Goal: Navigation & Orientation: Find specific page/section

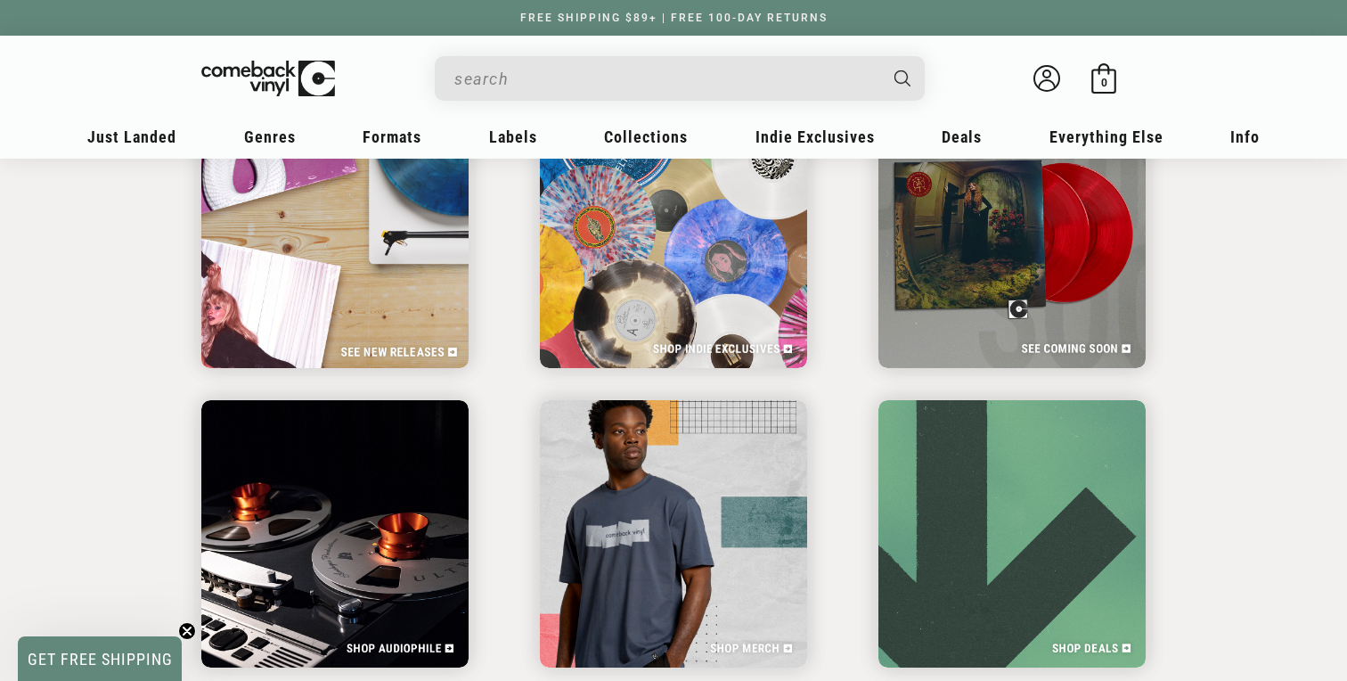
scroll to position [2888, 0]
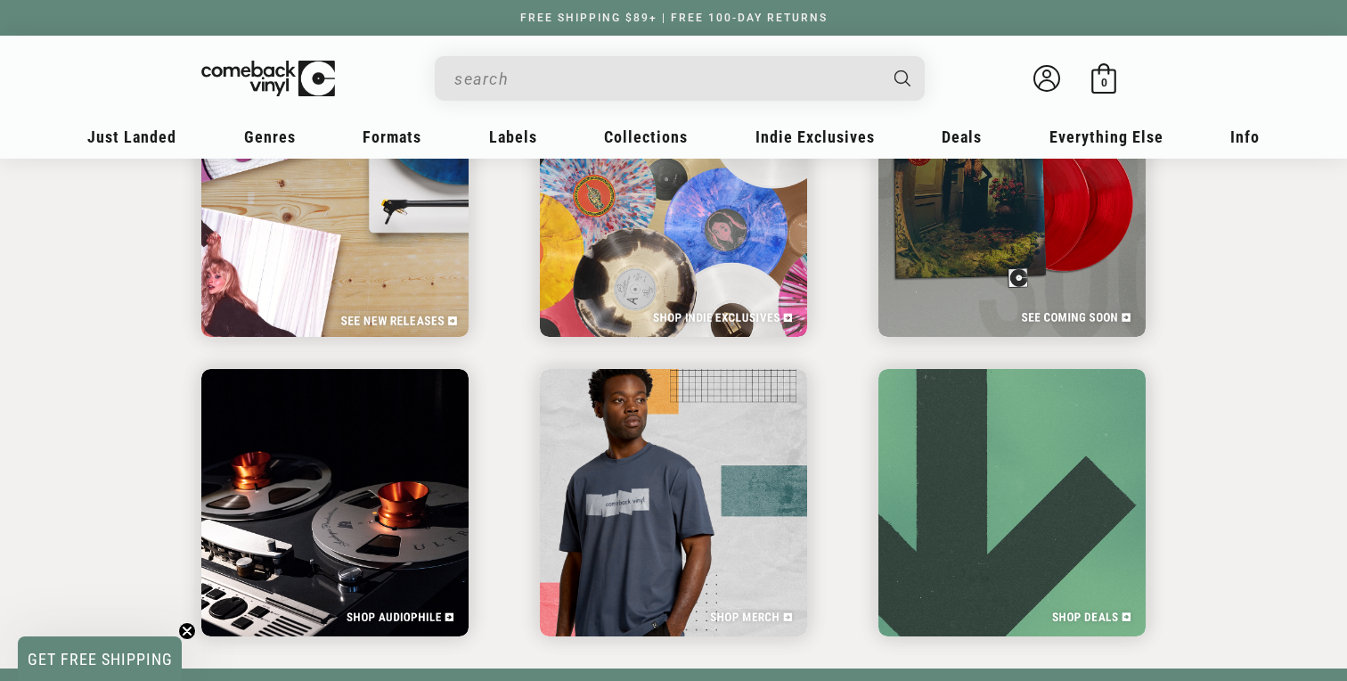
click at [387, 260] on img at bounding box center [335, 202] width 275 height 275
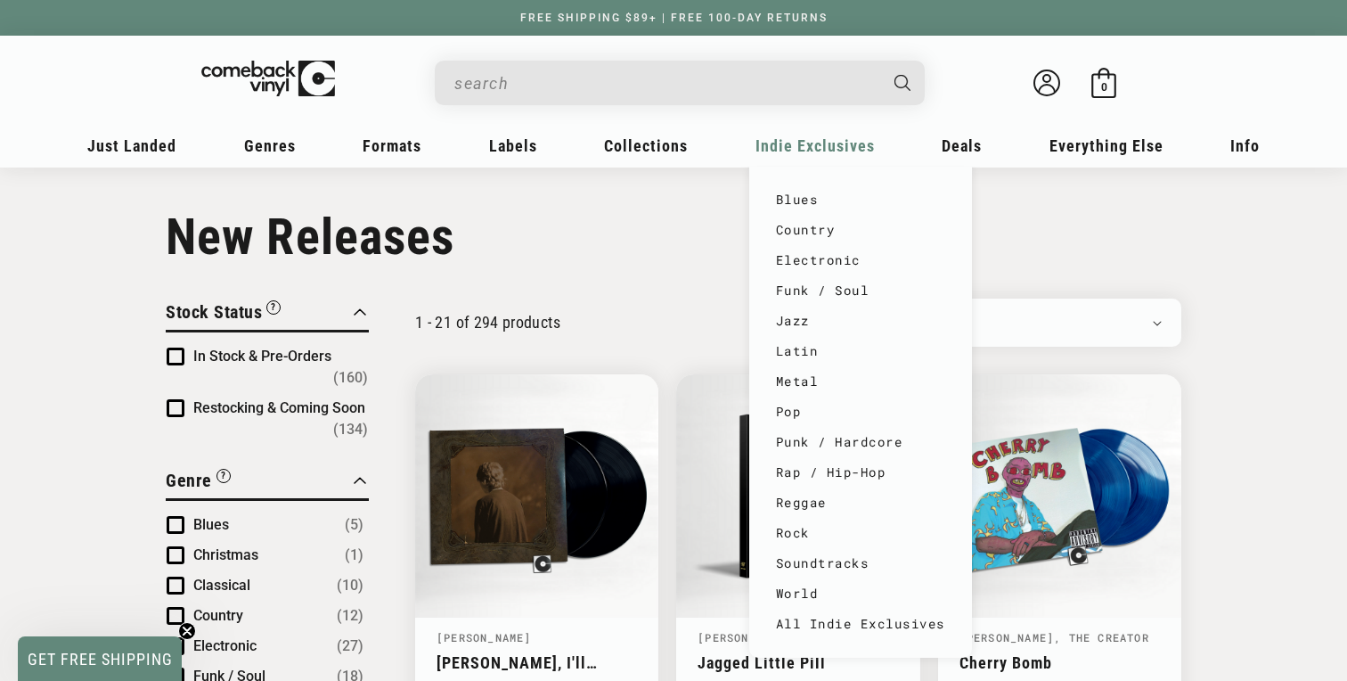
click at [774, 141] on span "Indie Exclusives" at bounding box center [814, 145] width 119 height 19
click at [828, 413] on link "Pop" at bounding box center [860, 411] width 169 height 30
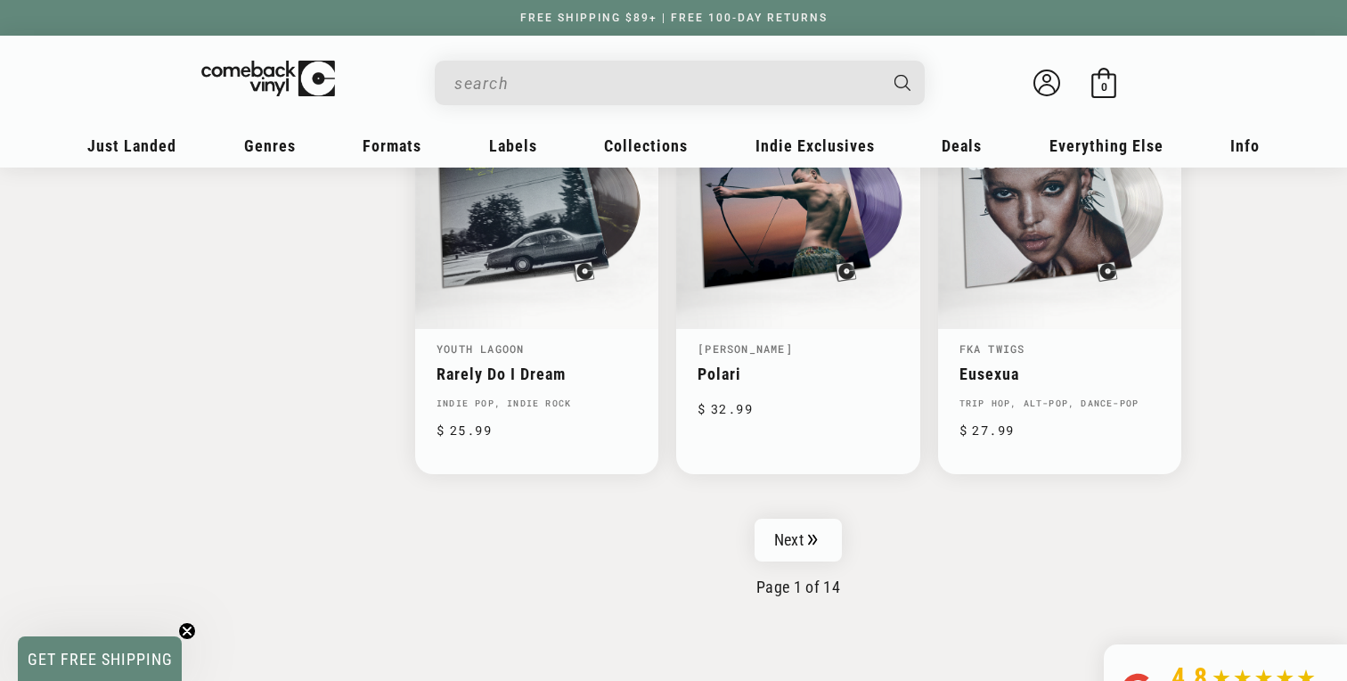
scroll to position [2846, 0]
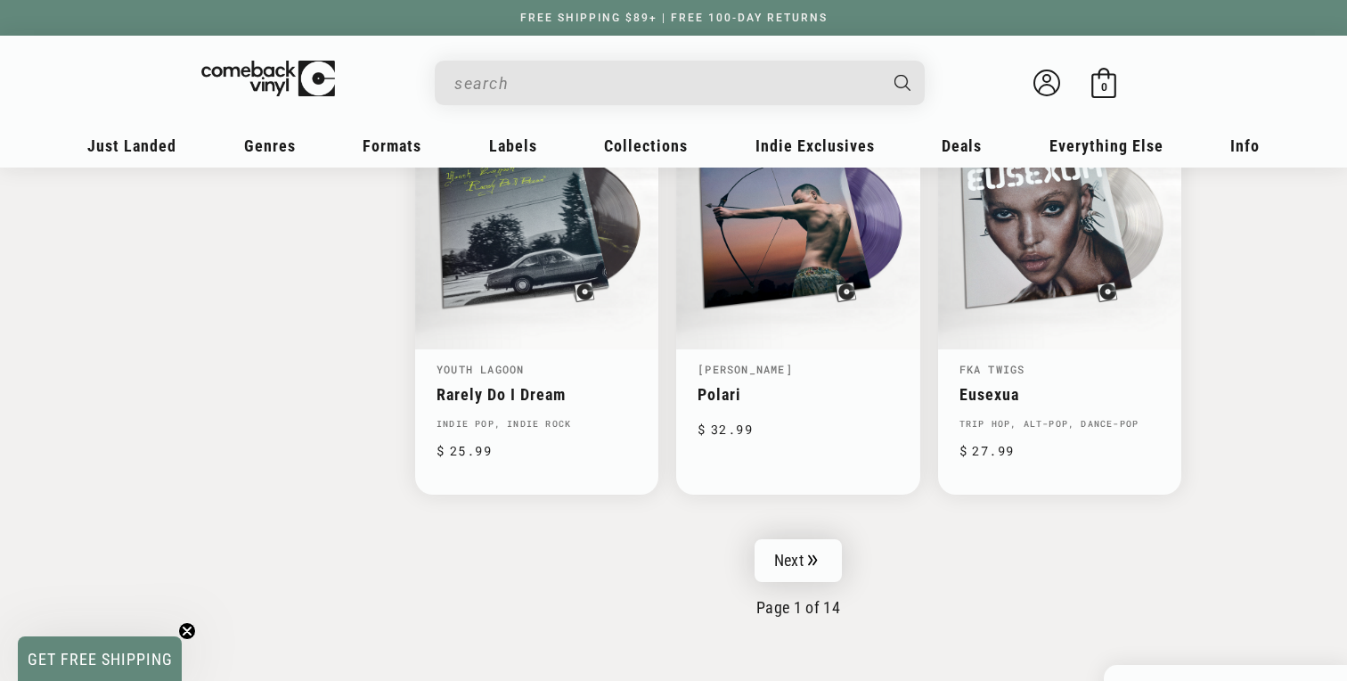
click at [797, 550] on link "Next" at bounding box center [797, 560] width 87 height 43
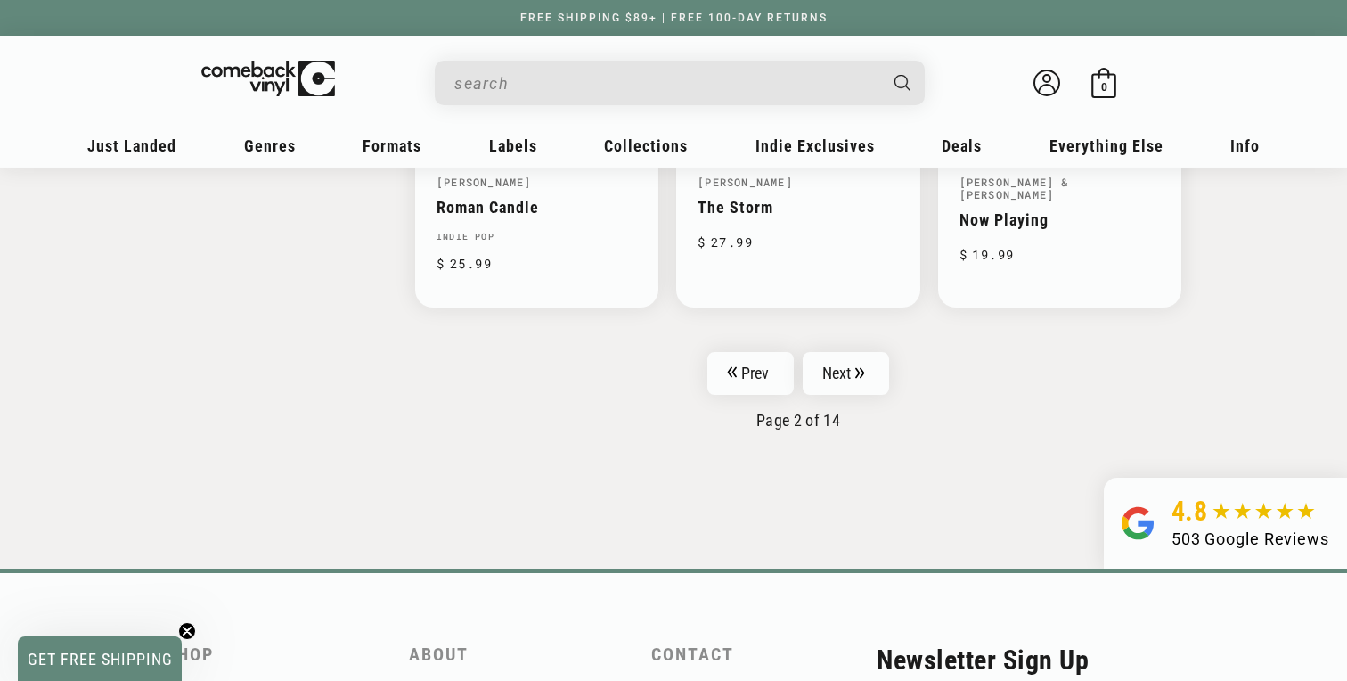
scroll to position [3036, 0]
